Goal: Task Accomplishment & Management: Complete application form

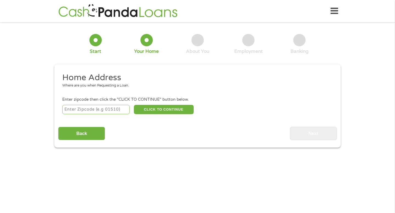
click at [98, 110] on input "number" at bounding box center [96, 109] width 68 height 9
type input "45244"
select select "[US_STATE]"
click at [170, 107] on button "CLICK TO CONTINUE" at bounding box center [164, 109] width 60 height 9
type input "45244"
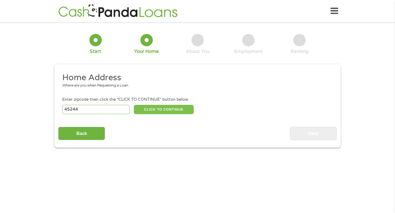
type input "[GEOGRAPHIC_DATA]"
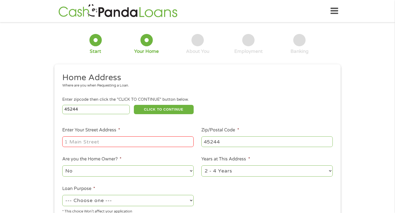
click at [134, 144] on input "Enter Your Street Address *" at bounding box center [127, 141] width 131 height 10
type input "7183 Regiment Drive"
click at [161, 156] on ul "Home Address Where are you when Requesting a Loan. Enter zipcode then click the…" at bounding box center [197, 145] width 278 height 146
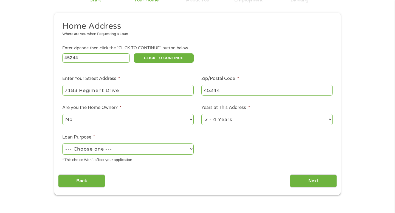
scroll to position [58, 0]
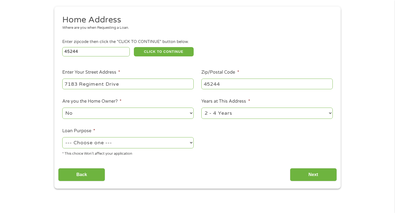
click at [255, 110] on select "1 Year or less 1 - 2 Years 2 - 4 Years Over 4 Years" at bounding box center [266, 113] width 131 height 11
select select "60months"
click at [201, 108] on select "1 Year or less 1 - 2 Years 2 - 4 Years Over 4 Years" at bounding box center [266, 113] width 131 height 11
click at [183, 142] on select "--- Choose one --- Pay Bills Debt Consolidation Home Improvement Major Purchase…" at bounding box center [127, 142] width 131 height 11
click at [62, 138] on select "--- Choose one --- Pay Bills Debt Consolidation Home Improvement Major Purchase…" at bounding box center [127, 142] width 131 height 11
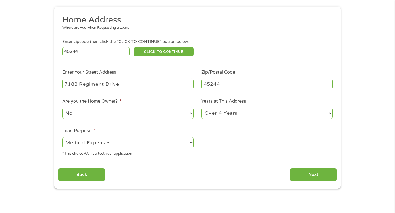
click at [174, 142] on select "--- Choose one --- Pay Bills Debt Consolidation Home Improvement Major Purchase…" at bounding box center [127, 142] width 131 height 11
select select "shorttermcash"
click at [62, 138] on select "--- Choose one --- Pay Bills Debt Consolidation Home Improvement Major Purchase…" at bounding box center [127, 142] width 131 height 11
click at [306, 173] on input "Next" at bounding box center [313, 174] width 47 height 13
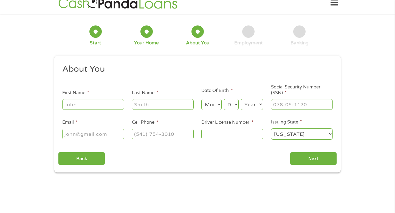
scroll to position [0, 0]
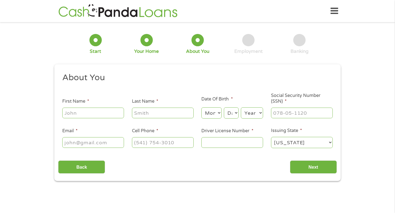
click at [92, 115] on input "First Name *" at bounding box center [93, 113] width 62 height 10
type input "[PERSON_NAME]"
type input "[EMAIL_ADDRESS][DOMAIN_NAME]"
type input "[PHONE_NUMBER]"
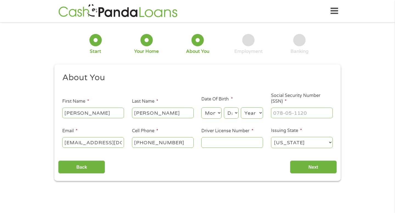
click at [222, 143] on input "Driver License Number *" at bounding box center [232, 142] width 62 height 10
type input "UJ465776"
click at [212, 114] on select "Month 1 2 3 4 5 6 7 8 9 10 11 12" at bounding box center [211, 112] width 20 height 11
select select "12"
click at [201, 108] on select "Month 1 2 3 4 5 6 7 8 9 10 11 12" at bounding box center [211, 112] width 20 height 11
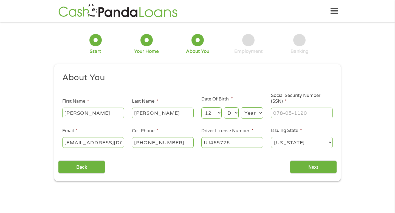
click at [232, 115] on select "Day 1 2 3 4 5 6 7 8 9 10 11 12 13 14 15 16 17 18 19 20 21 22 23 24 25 26 27 28 …" at bounding box center [231, 112] width 15 height 11
select select "28"
click at [224, 108] on select "Day 1 2 3 4 5 6 7 8 9 10 11 12 13 14 15 16 17 18 19 20 21 22 23 24 25 26 27 28 …" at bounding box center [231, 112] width 15 height 11
click at [252, 115] on select "Year [DATE] 2006 2005 2004 2003 2002 2001 2000 1999 1998 1997 1996 1995 1994 19…" at bounding box center [252, 112] width 22 height 11
select select "1998"
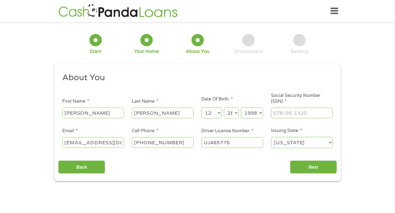
click at [241, 108] on select "Year [DATE] 2006 2005 2004 2003 2002 2001 2000 1999 1998 1997 1996 1995 1994 19…" at bounding box center [252, 112] width 22 height 11
click at [294, 113] on input "___-__-____" at bounding box center [302, 113] width 62 height 10
type input "319-96-8737"
click at [214, 166] on div "Back Next" at bounding box center [197, 164] width 278 height 17
click at [326, 168] on input "Next" at bounding box center [313, 167] width 47 height 13
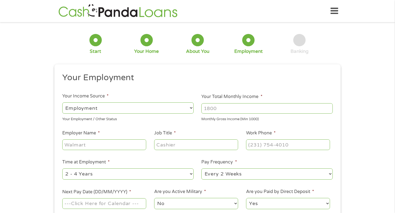
scroll to position [2, 2]
click at [186, 105] on select "--- Choose one --- Employment [DEMOGRAPHIC_DATA] Benefits" at bounding box center [127, 108] width 131 height 11
select select "selfEmployed"
click at [62, 103] on select "--- Choose one --- Employment [DEMOGRAPHIC_DATA] Benefits" at bounding box center [127, 108] width 131 height 11
click at [171, 124] on ul "Your Employment Your Income Source * --- Choose one --- Employment [DEMOGRAPHIC…" at bounding box center [197, 143] width 278 height 142
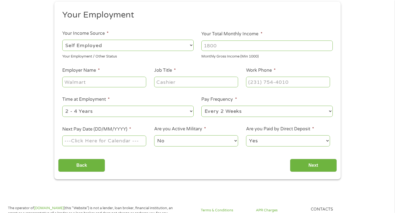
scroll to position [62, 0]
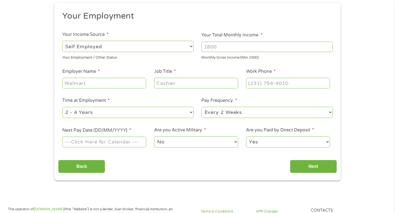
click at [274, 138] on select "Yes No" at bounding box center [288, 141] width 84 height 11
select select "0"
click at [246, 136] on select "Yes No" at bounding box center [288, 141] width 84 height 11
click at [255, 110] on select "--- Choose one --- Every 2 Weeks Every Week Monthly Semi-Monthly" at bounding box center [266, 112] width 131 height 11
select select "monthly"
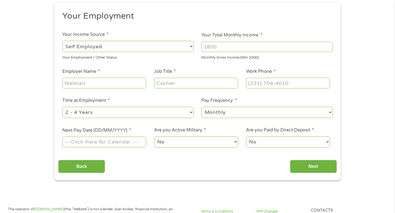
click at [201, 107] on select "--- Choose one --- Every 2 Weeks Every Week Monthly Semi-Monthly" at bounding box center [266, 112] width 131 height 11
click at [271, 85] on input "(___) ___-____" at bounding box center [288, 83] width 84 height 10
type input "[PHONE_NUMBER]"
click at [234, 47] on input "Your Total Monthly Income *" at bounding box center [266, 47] width 131 height 10
type input "2800"
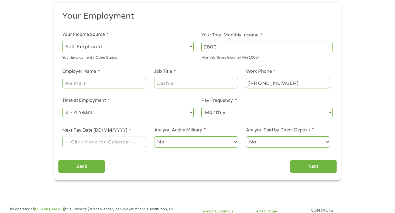
click at [190, 62] on ul "Your Employment Your Income Source * --- Choose one --- Employment [DEMOGRAPHIC…" at bounding box center [197, 82] width 278 height 142
click at [125, 79] on input "Employer Name *" at bounding box center [104, 83] width 84 height 10
type input "J"
type input "Self Employed"
click at [168, 80] on input "Job Title *" at bounding box center [196, 83] width 84 height 10
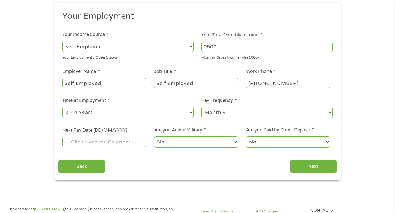
type input "Self Employed"
click at [134, 112] on select "--- Choose one --- 1 Year or less 1 - 2 Years 2 - 4 Years Over 4 Years" at bounding box center [127, 112] width 131 height 11
select select "12months"
click at [62, 107] on select "--- Choose one --- 1 Year or less 1 - 2 Years 2 - 4 Years Over 4 Years" at bounding box center [127, 112] width 131 height 11
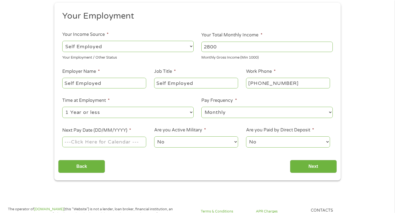
click at [99, 141] on input "Next Pay Date (DD/MM/YYYY) *" at bounding box center [104, 142] width 84 height 10
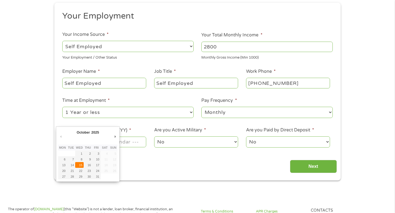
type input "[DATE]"
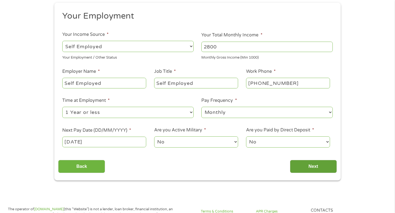
click at [306, 166] on input "Next" at bounding box center [313, 166] width 47 height 13
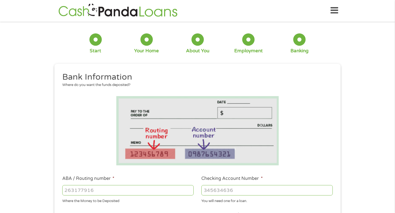
scroll to position [0, 0]
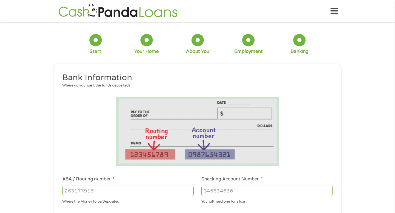
click at [289, 136] on li at bounding box center [197, 131] width 278 height 69
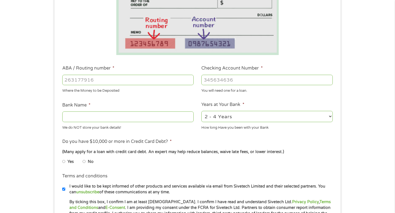
scroll to position [113, 0]
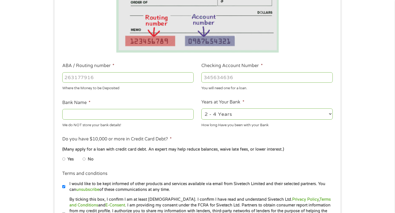
click at [85, 158] on input "No" at bounding box center [83, 159] width 3 height 9
radio input "true"
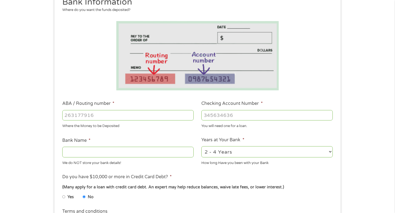
scroll to position [69, 0]
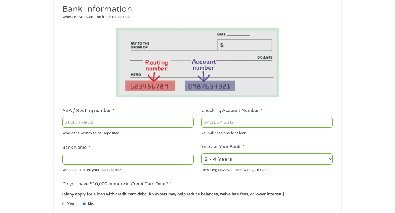
click at [94, 124] on input "ABA / Routing number *" at bounding box center [127, 122] width 131 height 10
type input "044000037"
type input "JPMORGAN CHASE BANK NA"
type input "044000037"
click at [218, 122] on input "Checking Account Number *" at bounding box center [266, 122] width 131 height 10
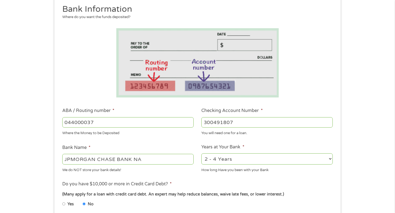
type input "300491807"
click at [187, 141] on ul "Bank Information Where do you want the funds deposited? ABA / Routing number * …" at bounding box center [197, 140] width 278 height 273
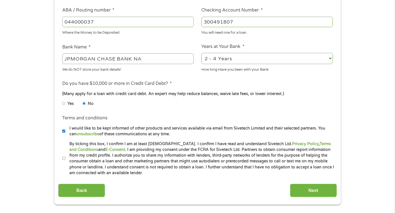
scroll to position [170, 0]
click at [64, 157] on input "By ticking this box, I confirm I am at least [DEMOGRAPHIC_DATA]. I confirm I ha…" at bounding box center [63, 158] width 3 height 9
checkbox input "true"
click at [66, 131] on label "I would like to be kept informed of other products and services available via e…" at bounding box center [199, 131] width 269 height 12
click at [66, 131] on input "I would like to be kept informed of other products and services available via e…" at bounding box center [63, 130] width 3 height 9
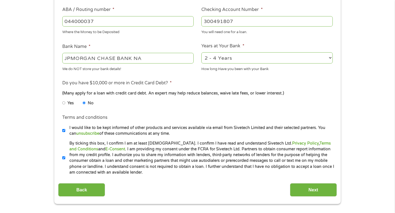
checkbox input "false"
click at [312, 194] on input "Next" at bounding box center [313, 189] width 47 height 13
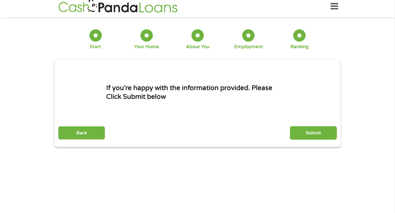
scroll to position [0, 0]
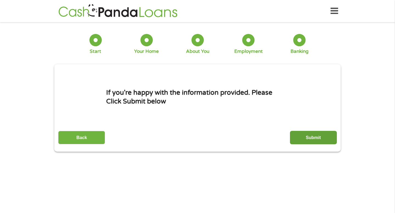
click at [318, 137] on input "Submit" at bounding box center [313, 137] width 47 height 13
